Goal: Navigation & Orientation: Find specific page/section

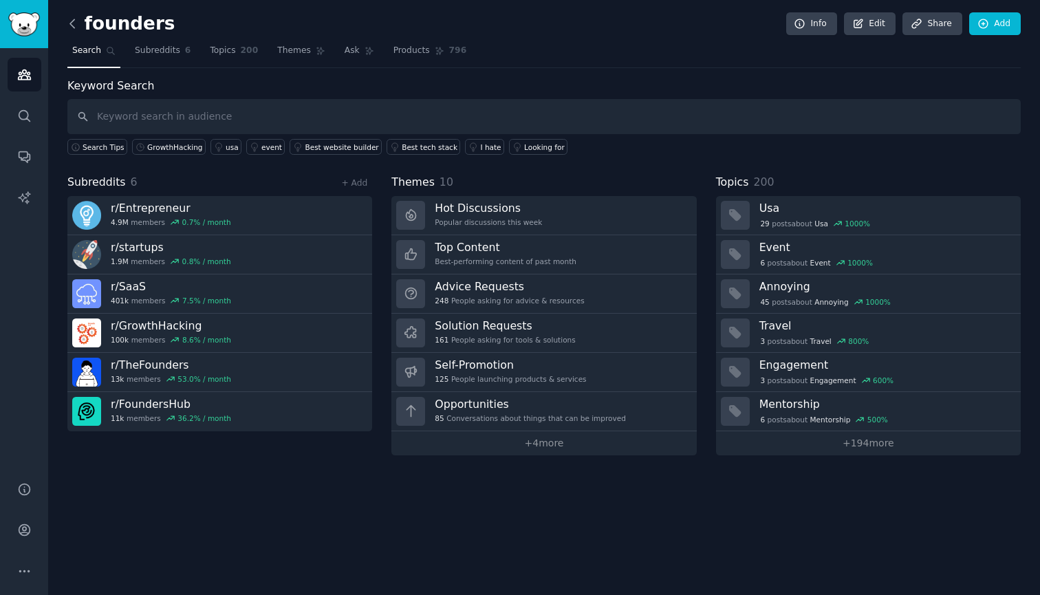
click at [77, 25] on icon at bounding box center [72, 24] width 14 height 14
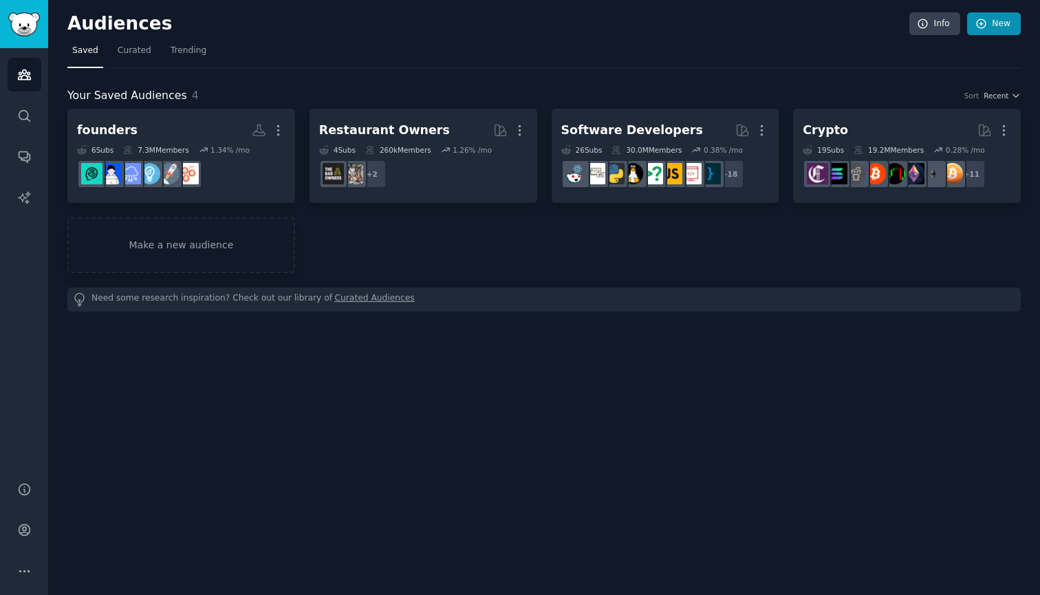
click at [991, 25] on link "New" at bounding box center [994, 23] width 54 height 23
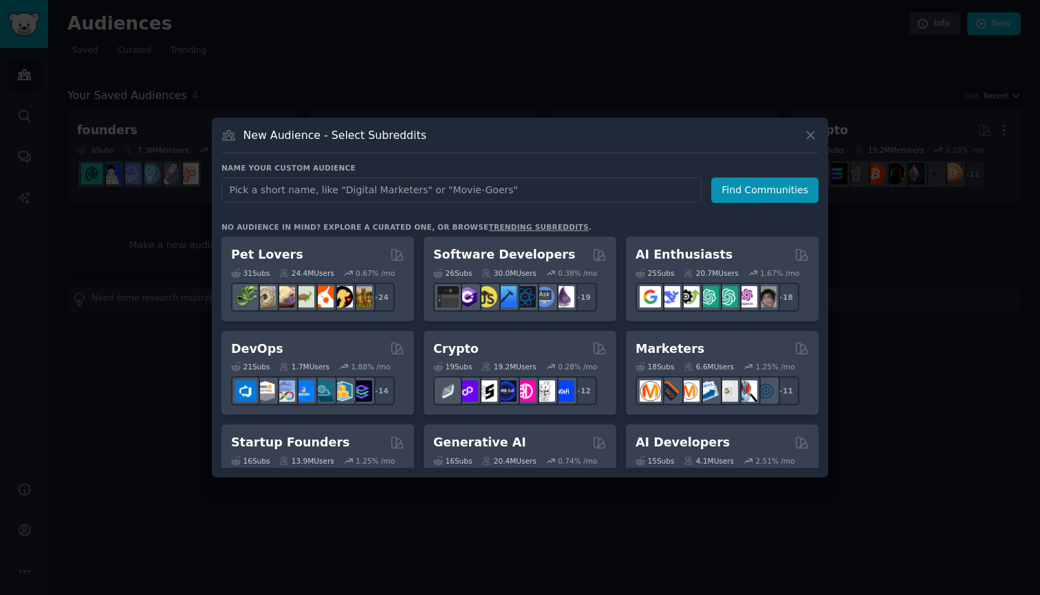
click at [812, 132] on icon at bounding box center [810, 135] width 14 height 14
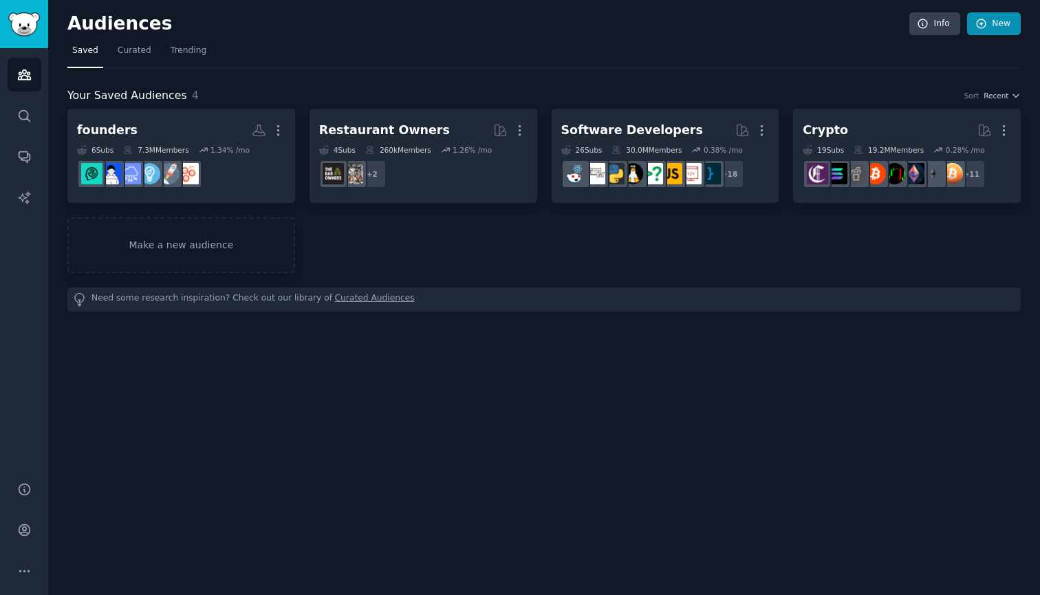
click at [992, 21] on link "New" at bounding box center [994, 23] width 54 height 23
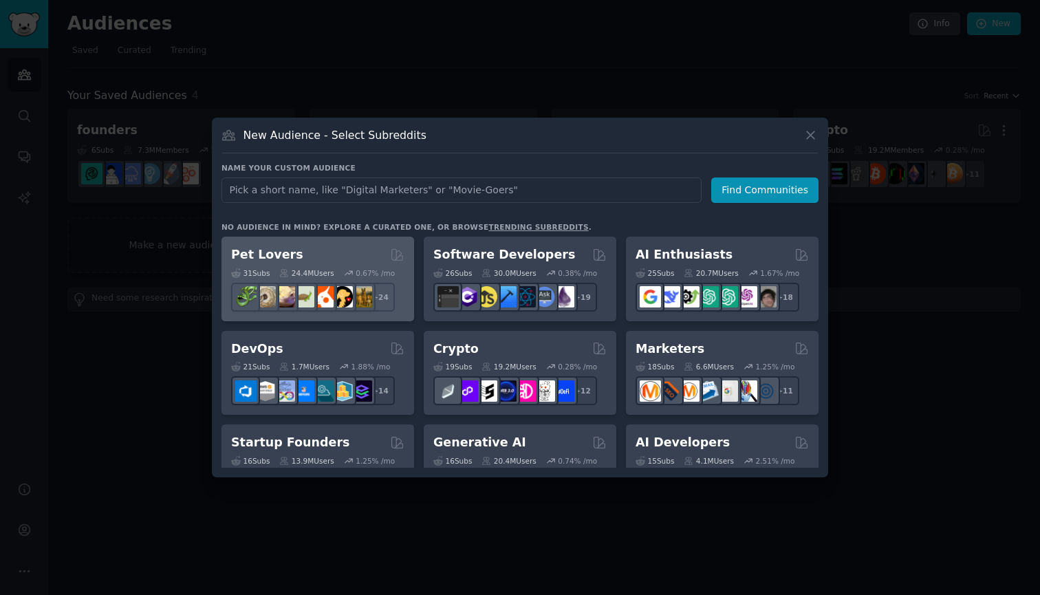
click at [315, 258] on div "Pet Lovers" at bounding box center [317, 254] width 173 height 17
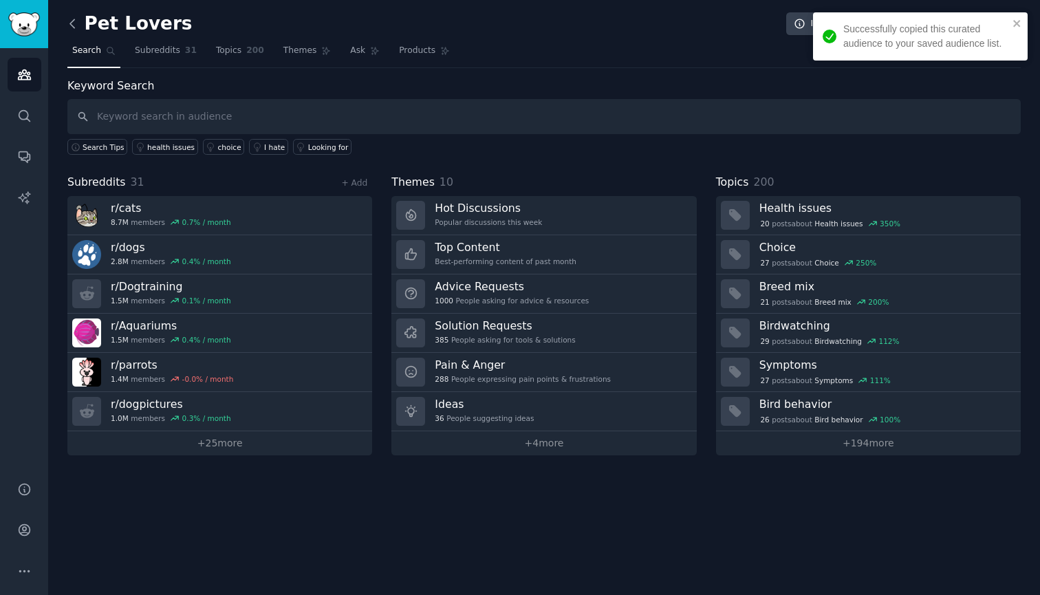
click at [77, 23] on icon at bounding box center [72, 24] width 14 height 14
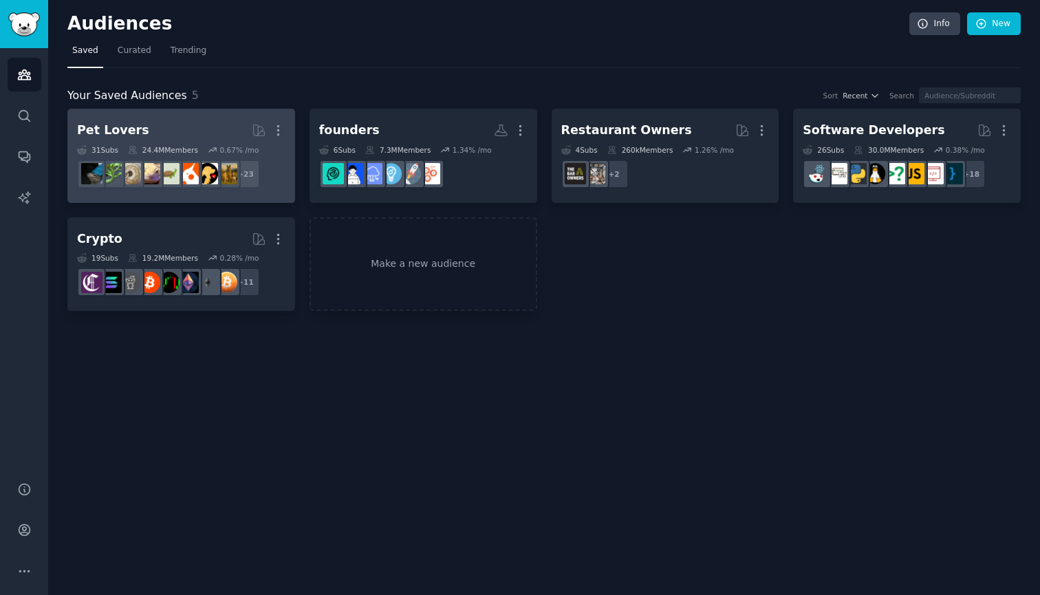
click at [172, 133] on h2 "Pet Lovers Curated by GummySearch More" at bounding box center [181, 130] width 208 height 24
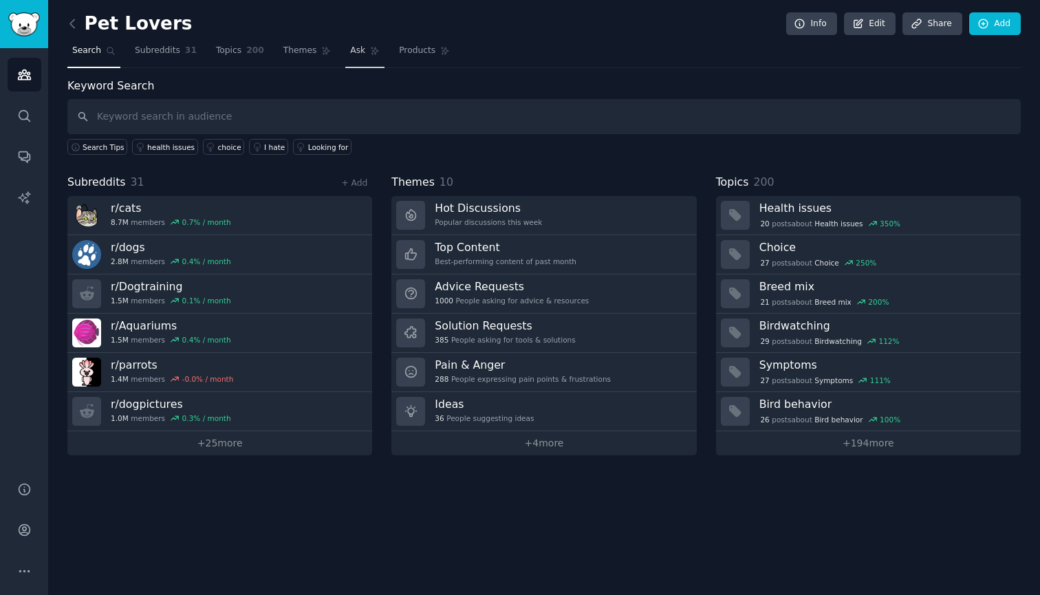
click at [371, 56] on link "Ask" at bounding box center [364, 54] width 39 height 28
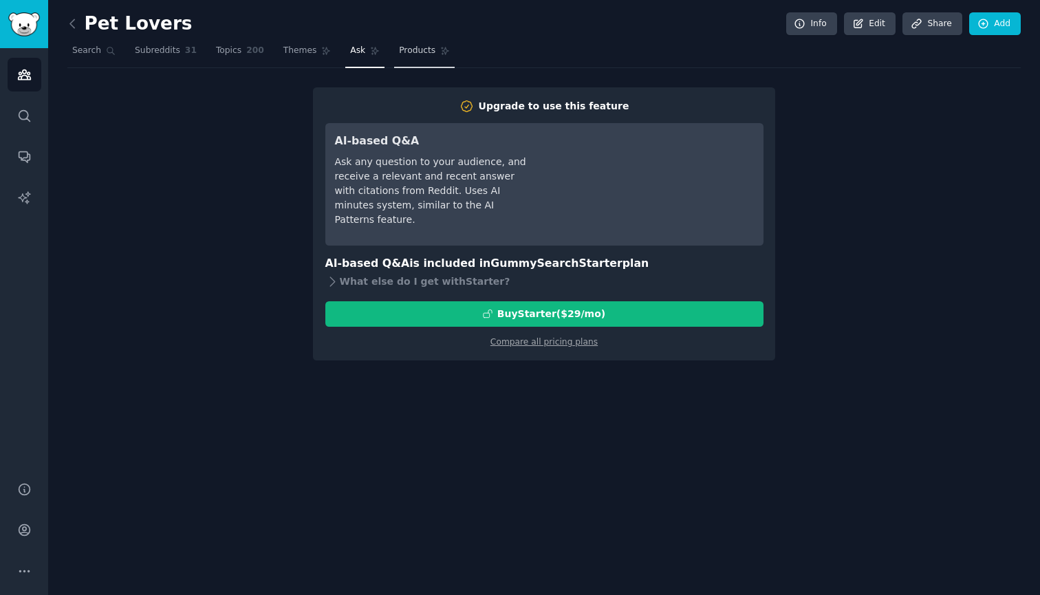
click at [420, 48] on span "Products" at bounding box center [417, 51] width 36 height 12
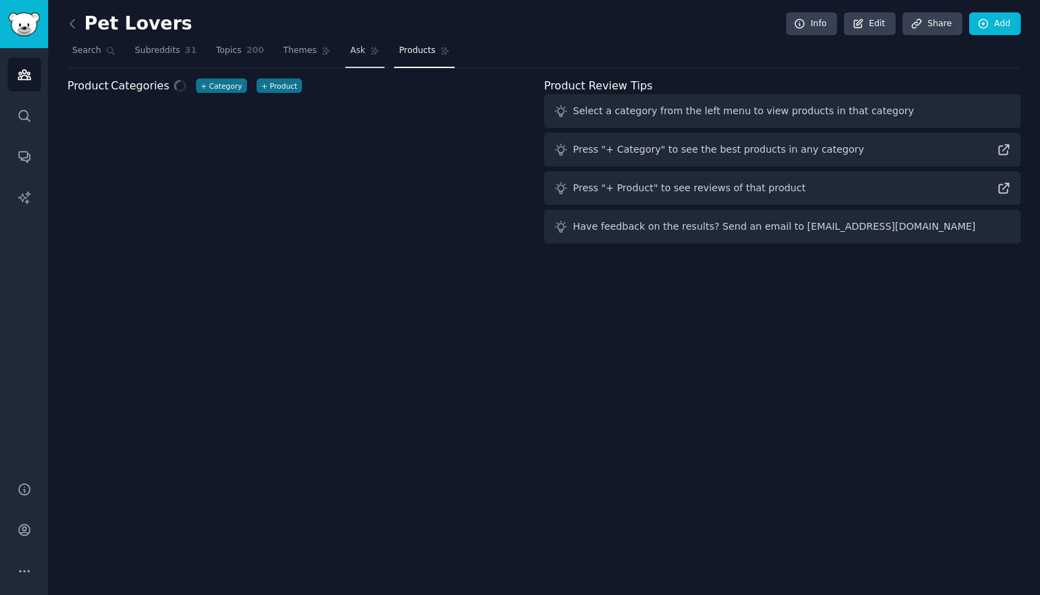
click at [360, 52] on span "Ask" at bounding box center [357, 51] width 15 height 12
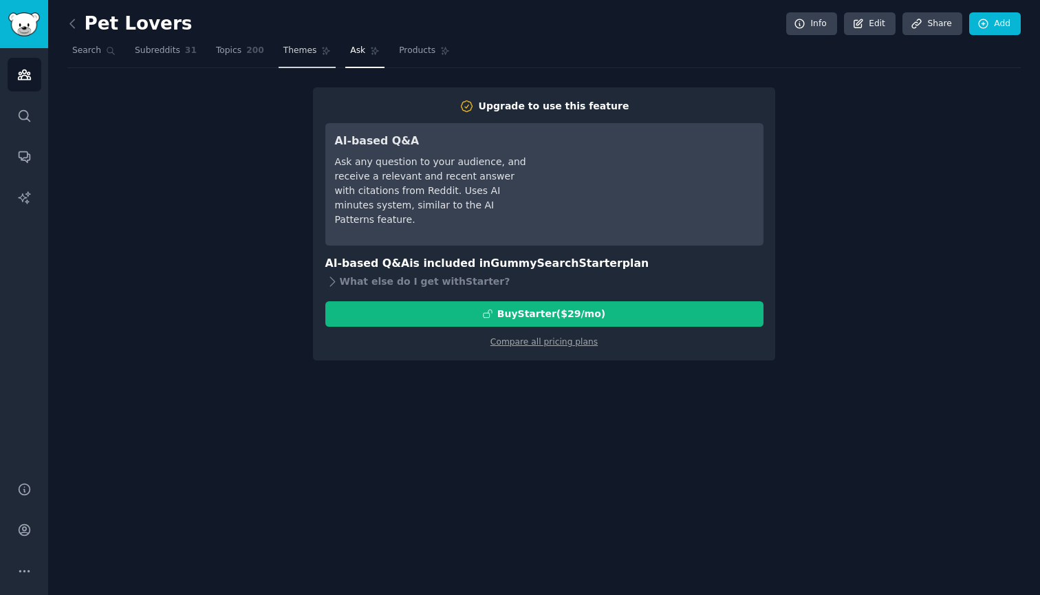
click at [296, 51] on span "Themes" at bounding box center [300, 51] width 34 height 12
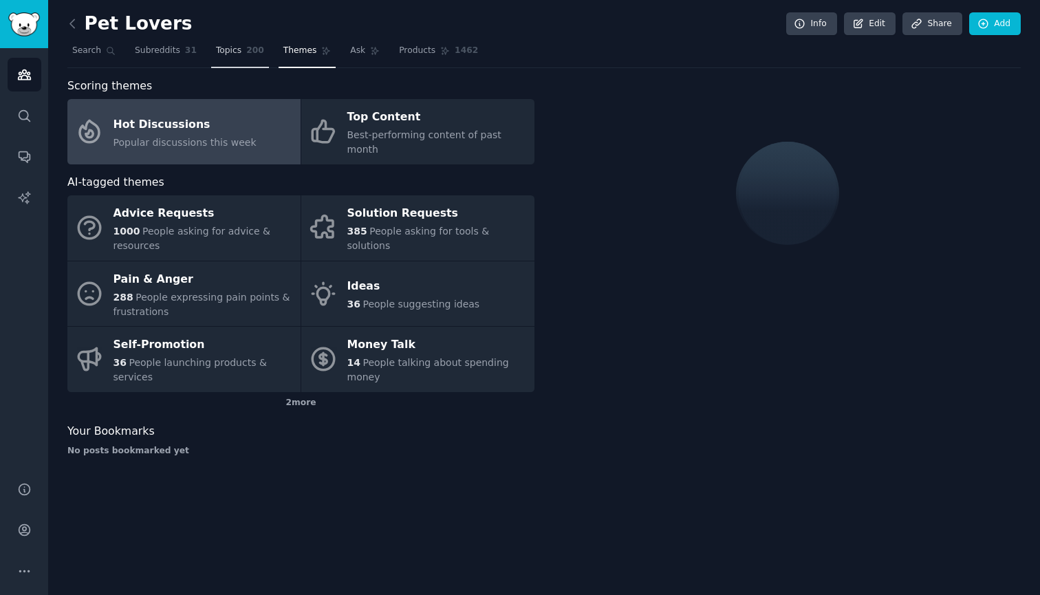
click at [229, 52] on span "Topics" at bounding box center [228, 51] width 25 height 12
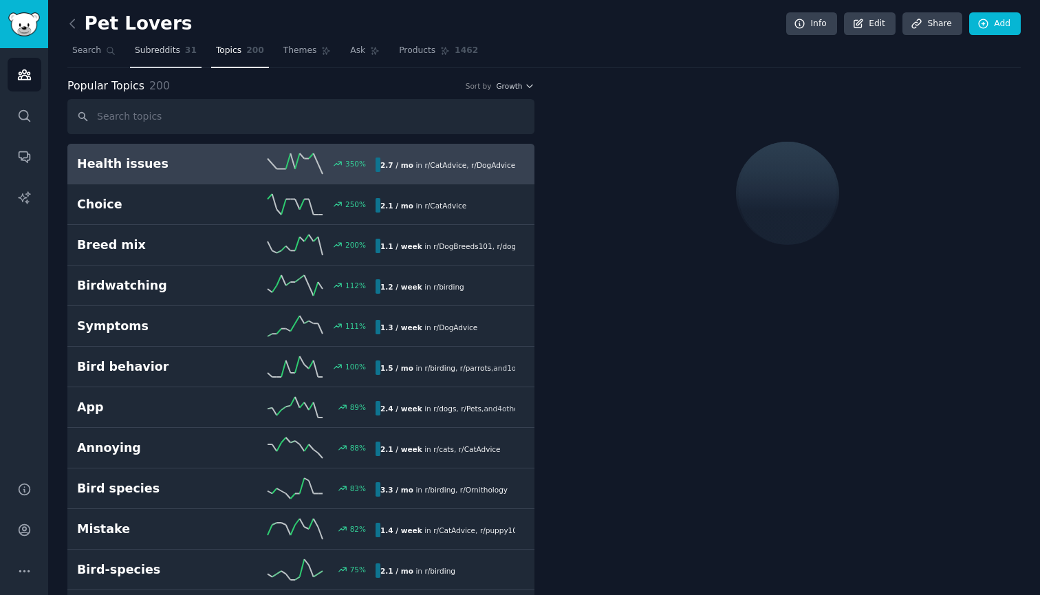
click at [162, 58] on link "Subreddits 31" at bounding box center [166, 54] width 72 height 28
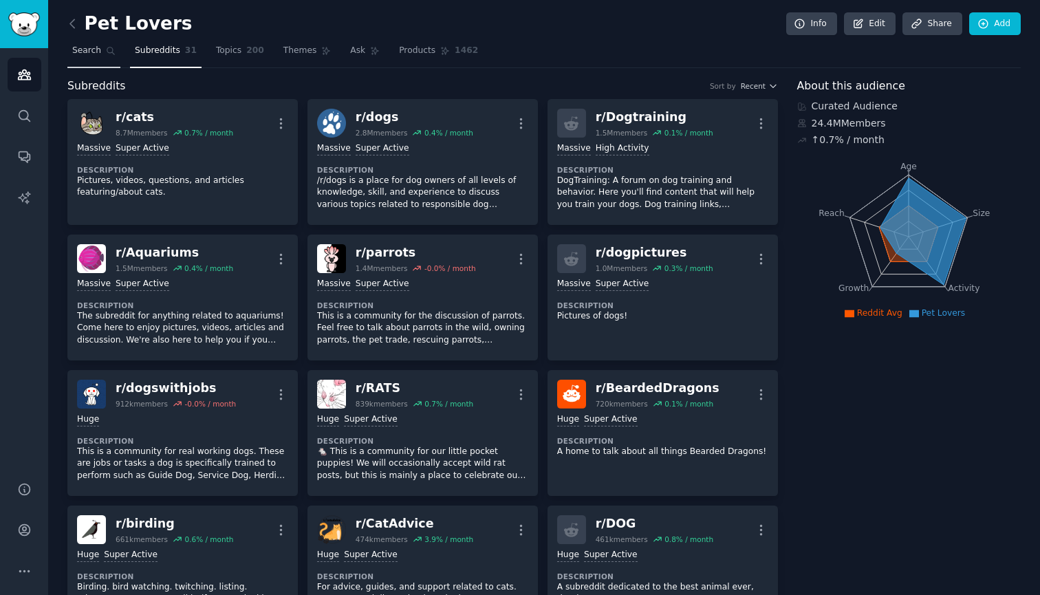
click at [84, 45] on span "Search" at bounding box center [86, 51] width 29 height 12
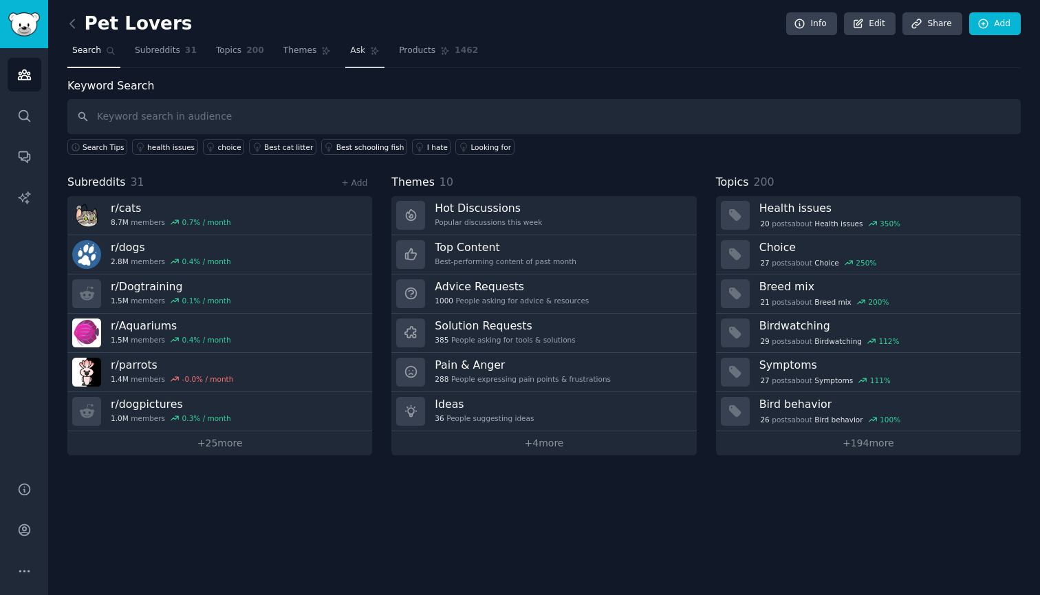
click at [355, 53] on span "Ask" at bounding box center [357, 51] width 15 height 12
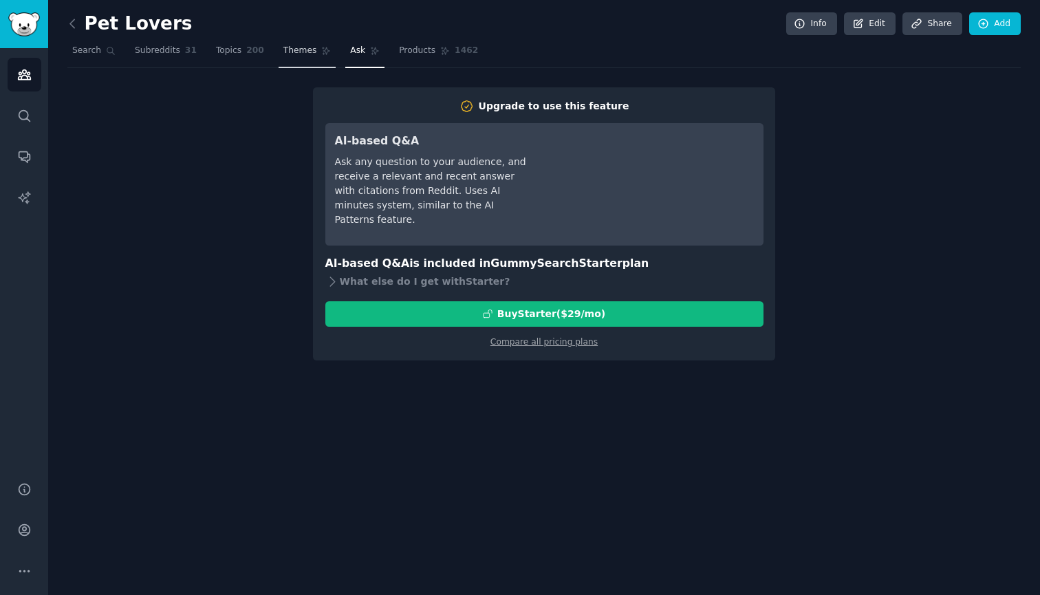
click at [286, 56] on link "Themes" at bounding box center [307, 54] width 58 height 28
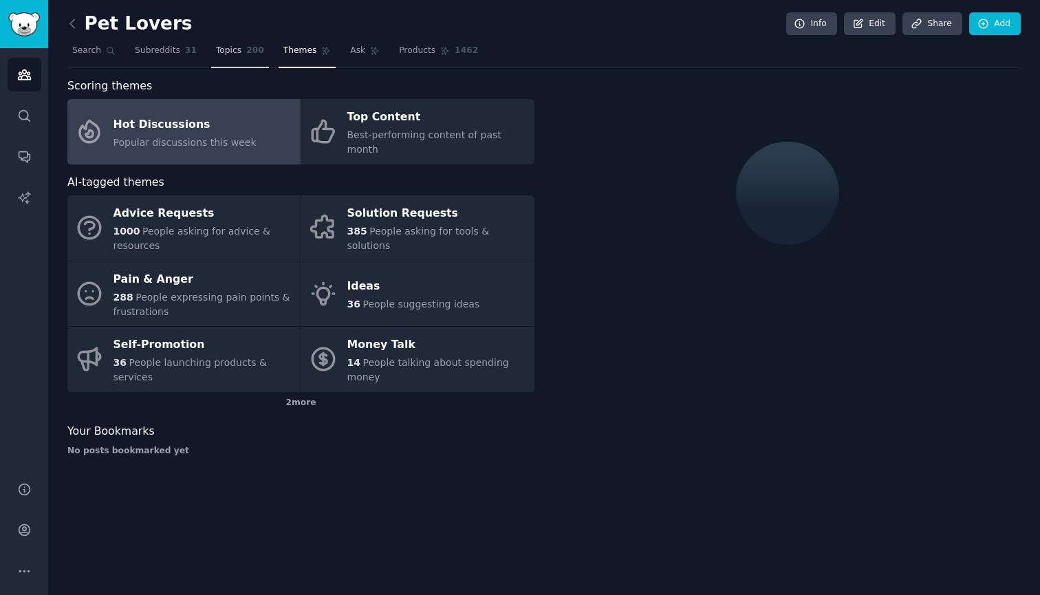
click at [227, 55] on span "Topics" at bounding box center [228, 51] width 25 height 12
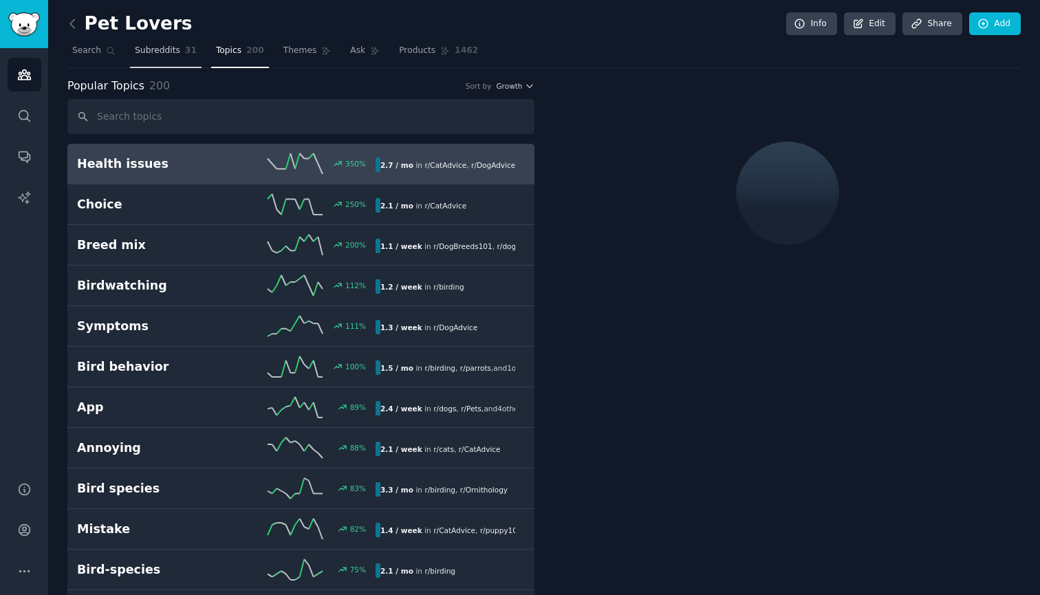
click at [165, 52] on span "Subreddits" at bounding box center [157, 51] width 45 height 12
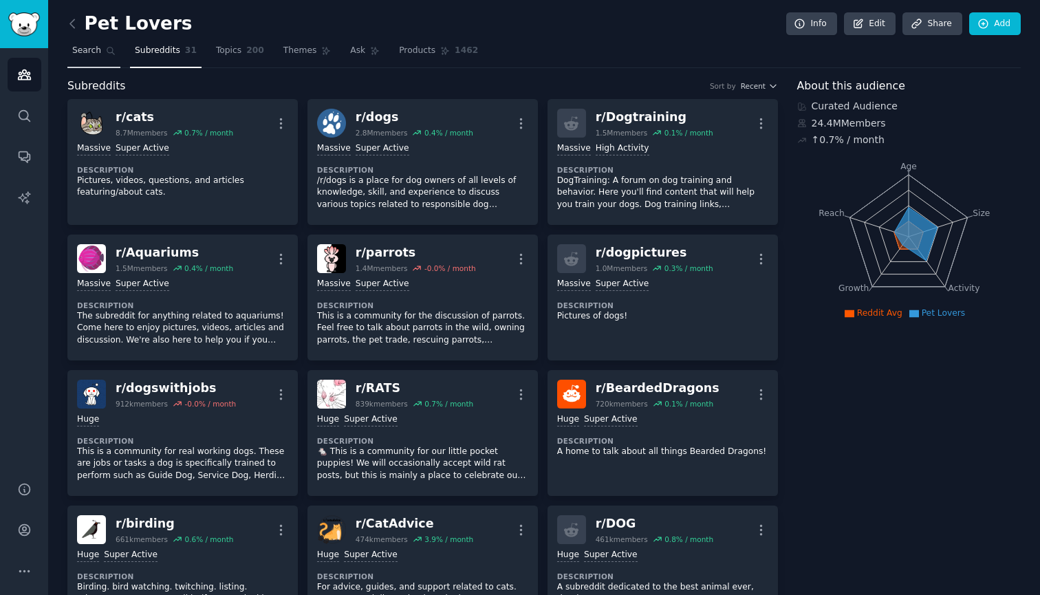
click at [96, 47] on span "Search" at bounding box center [86, 51] width 29 height 12
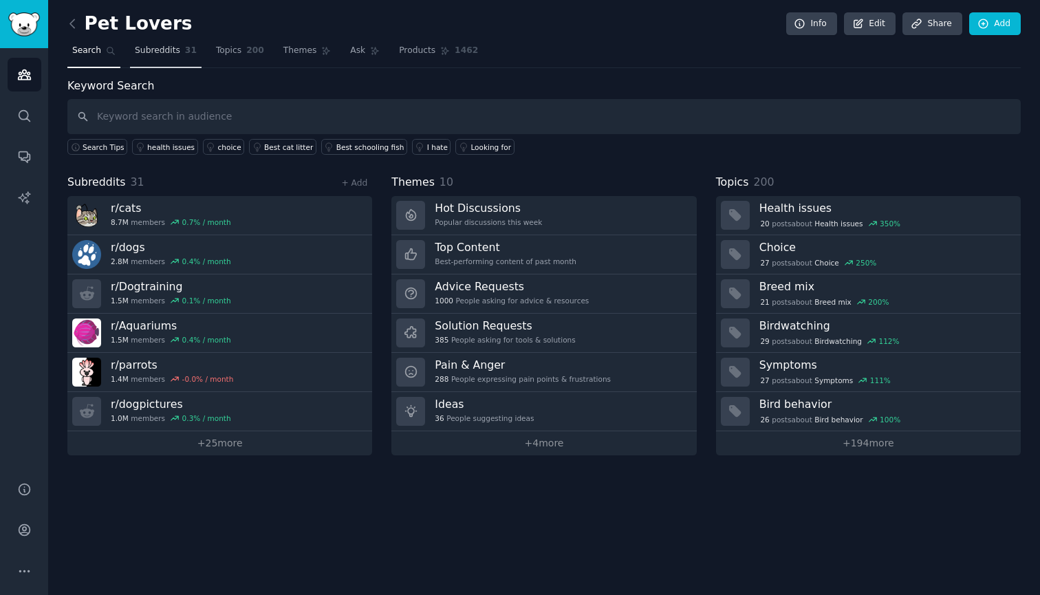
click at [135, 46] on span "Subreddits" at bounding box center [157, 51] width 45 height 12
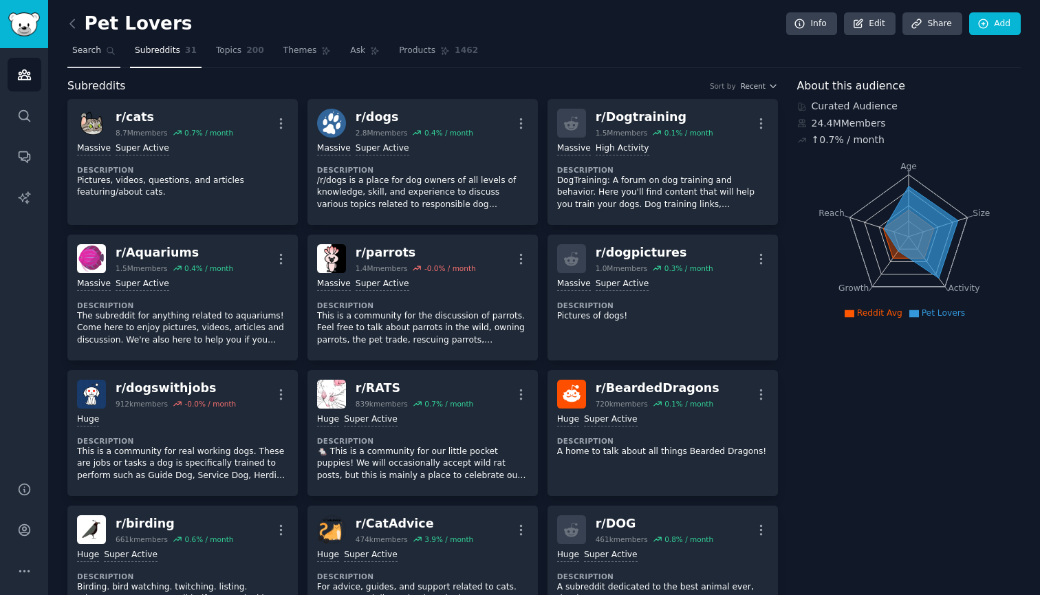
click at [73, 46] on span "Search" at bounding box center [86, 51] width 29 height 12
